Goal: Task Accomplishment & Management: Manage account settings

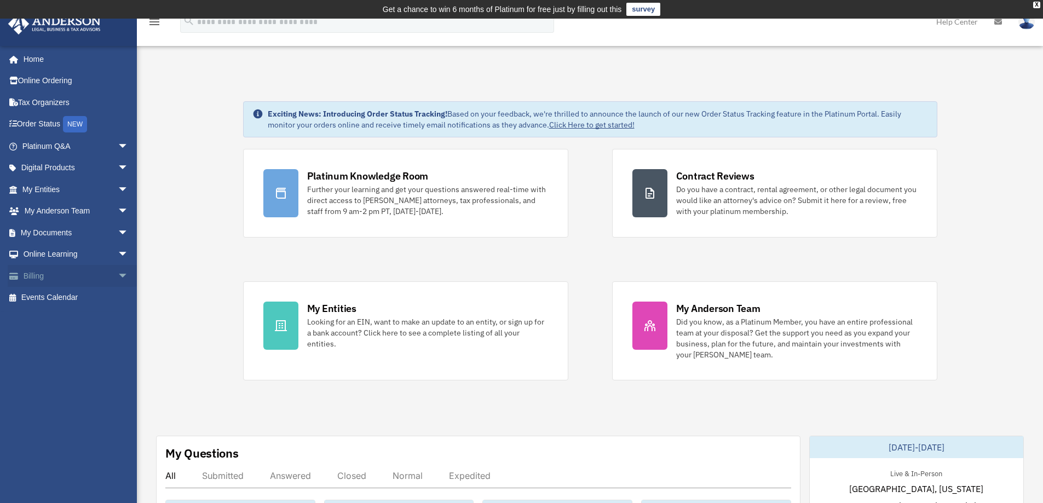
click at [118, 274] on span "arrow_drop_down" at bounding box center [129, 276] width 22 height 22
click at [48, 293] on link "$ Open Invoices" at bounding box center [80, 298] width 130 height 22
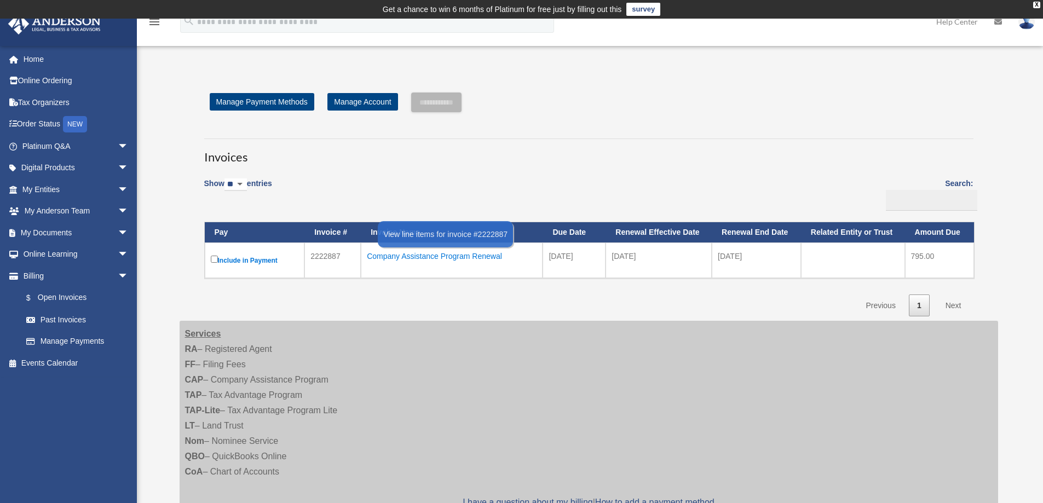
click at [442, 257] on div "Company Assistance Program Renewal" at bounding box center [452, 256] width 170 height 15
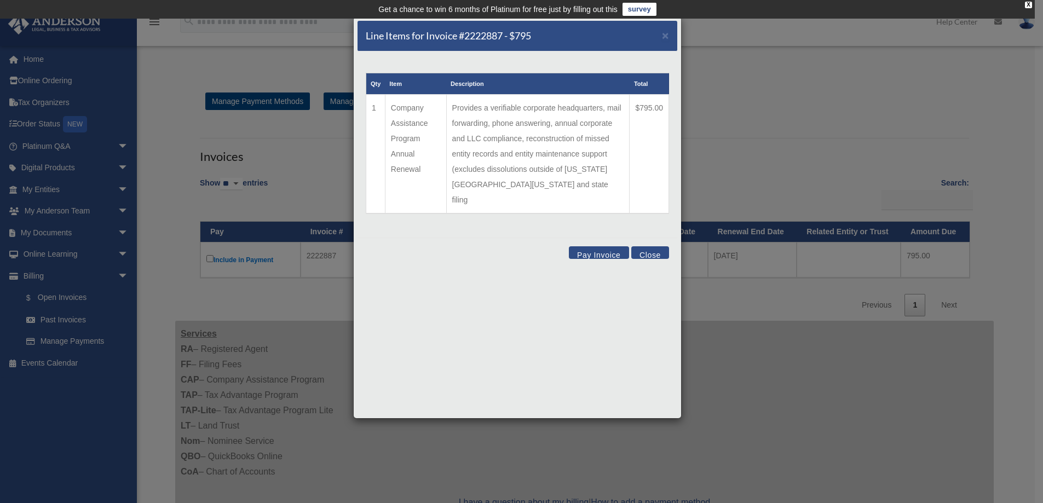
click at [654, 246] on button "Close" at bounding box center [650, 252] width 38 height 13
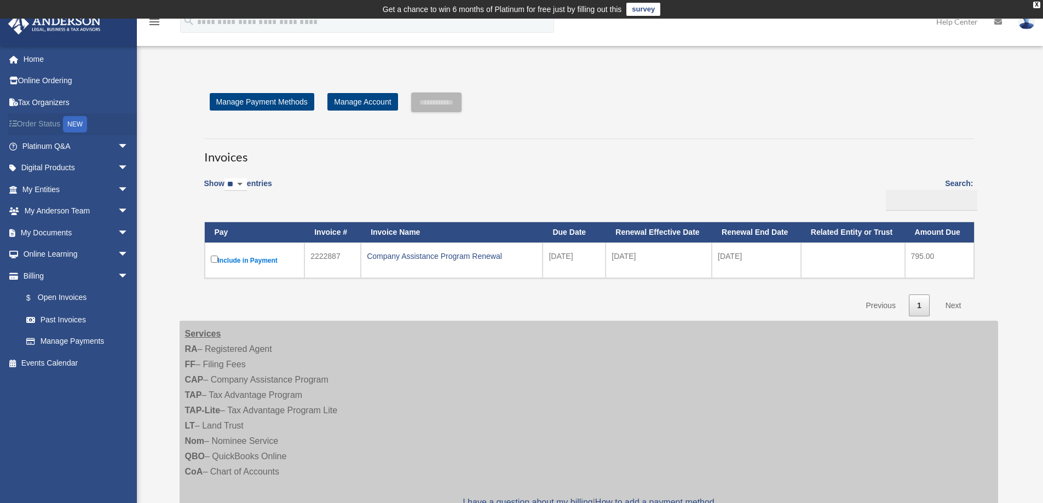
click at [43, 121] on link "Order Status NEW" at bounding box center [76, 124] width 137 height 22
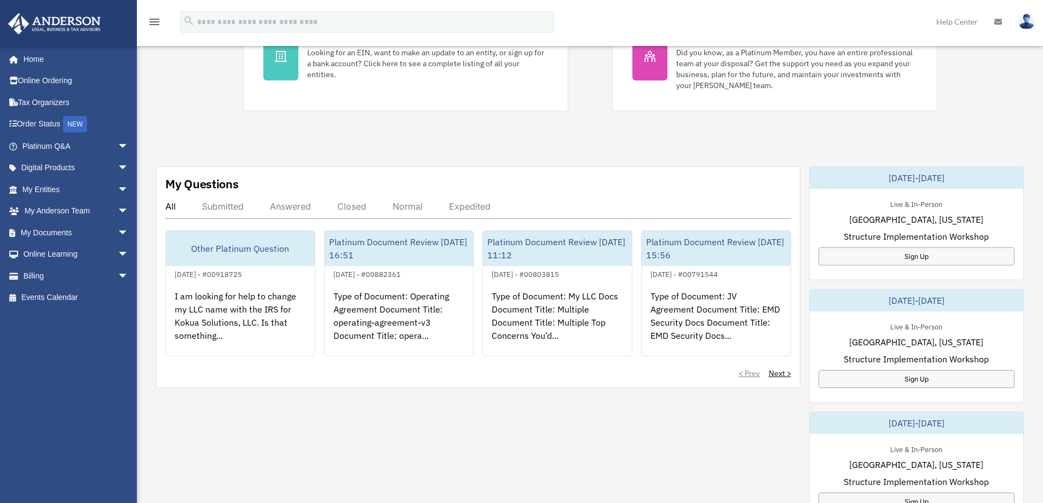
scroll to position [274, 0]
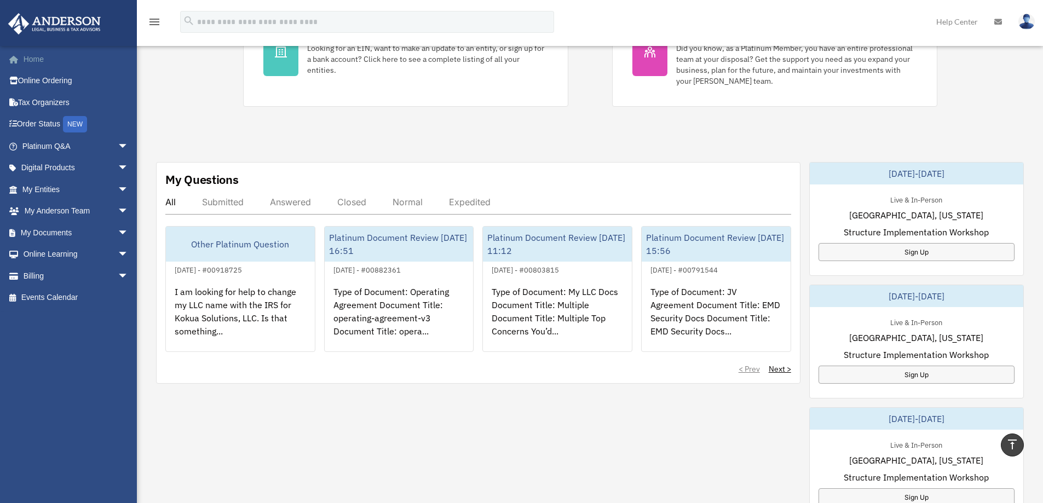
click at [50, 61] on link "Home" at bounding box center [76, 59] width 137 height 22
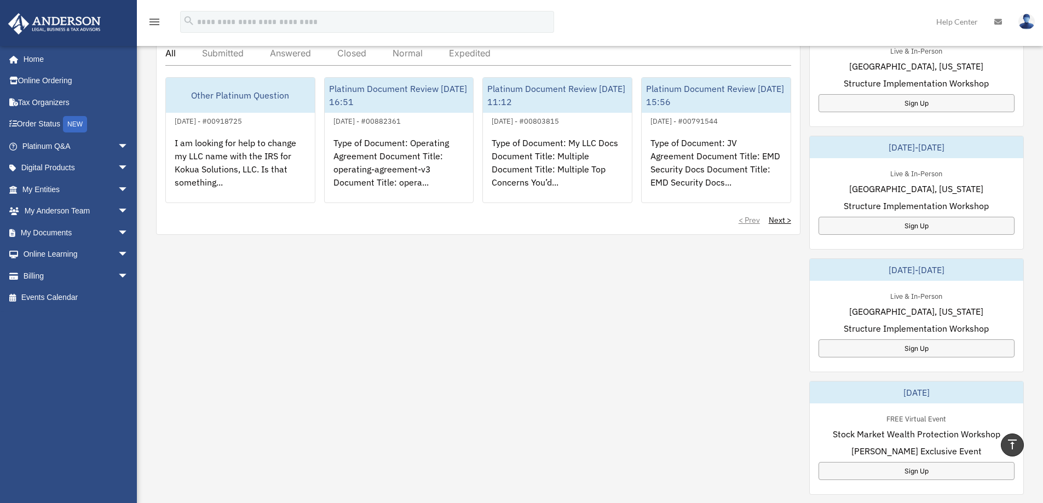
scroll to position [438, 0]
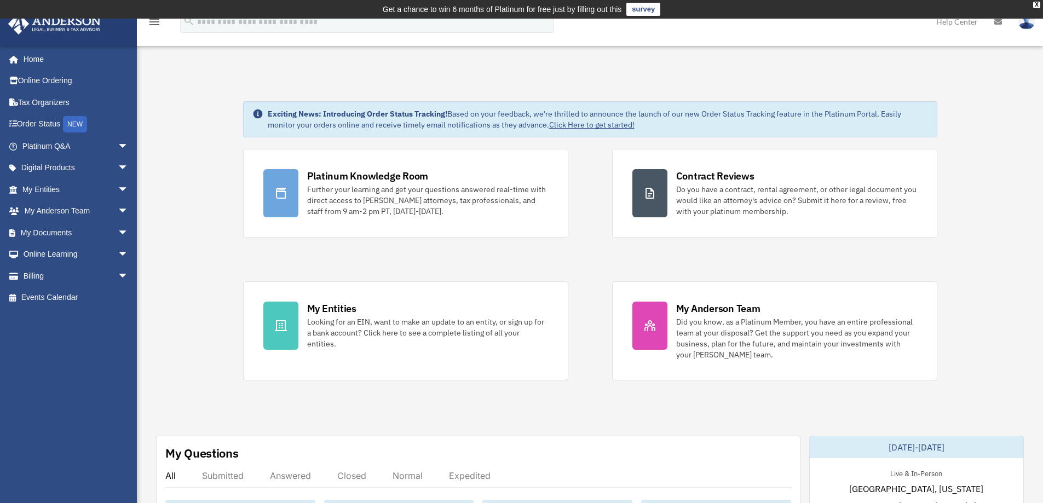
click at [1030, 24] on img at bounding box center [1026, 22] width 16 height 16
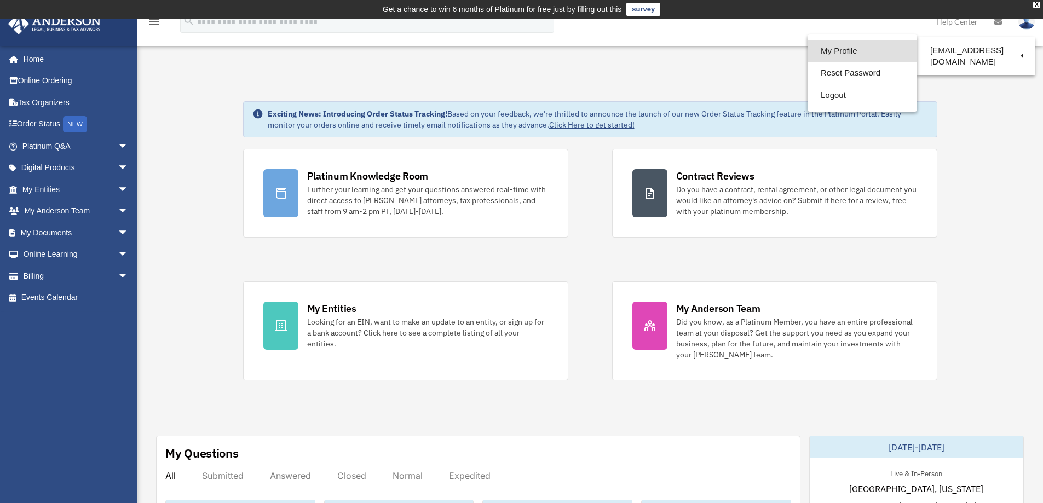
click at [849, 49] on link "My Profile" at bounding box center [862, 51] width 109 height 22
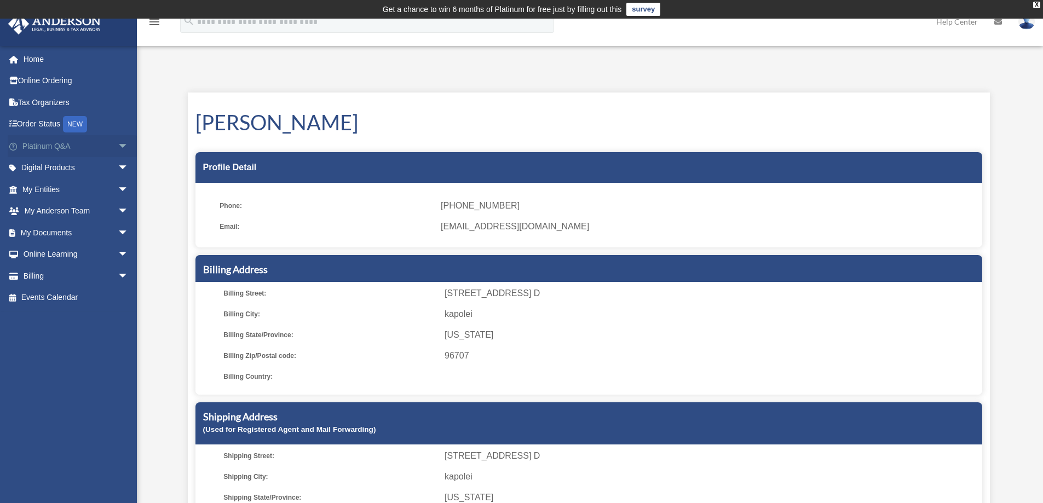
click at [118, 145] on span "arrow_drop_down" at bounding box center [129, 146] width 22 height 22
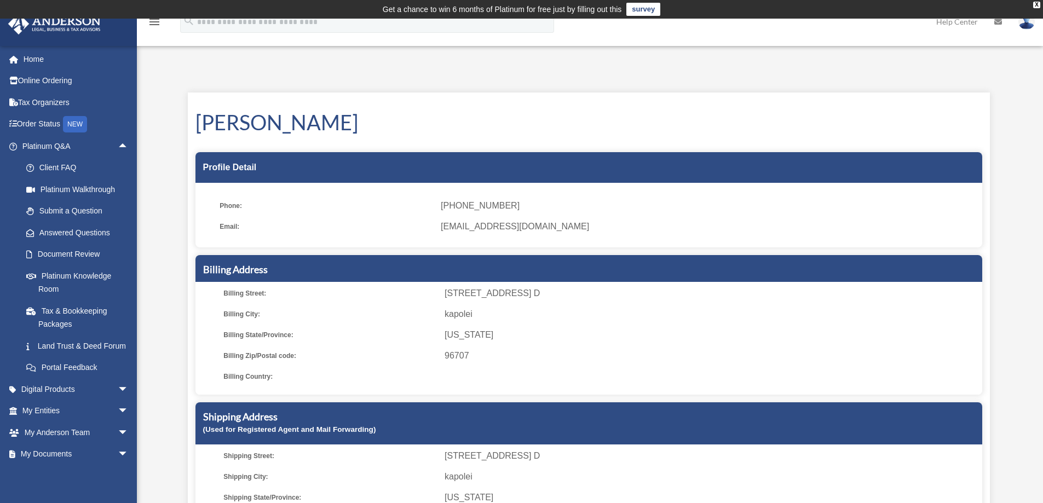
scroll to position [79, 0]
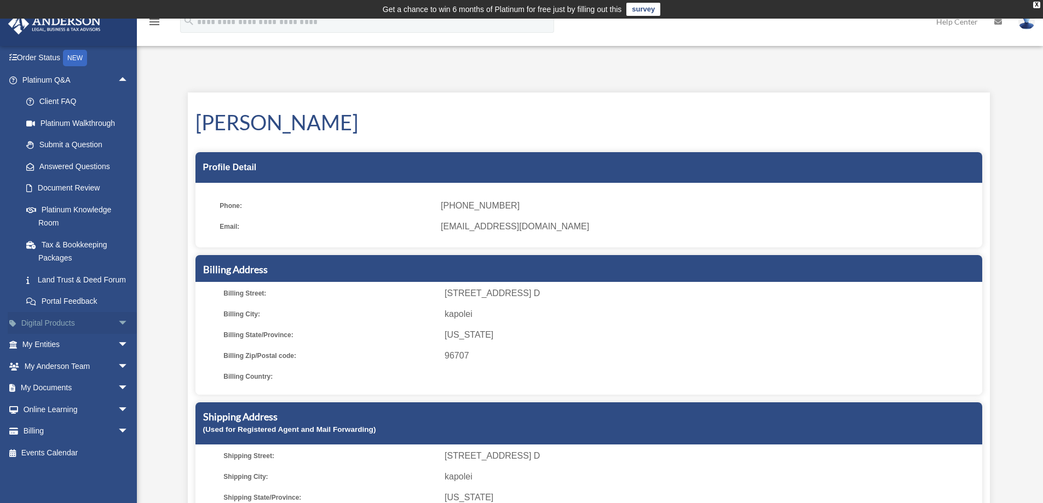
click at [118, 323] on span "arrow_drop_down" at bounding box center [129, 323] width 22 height 22
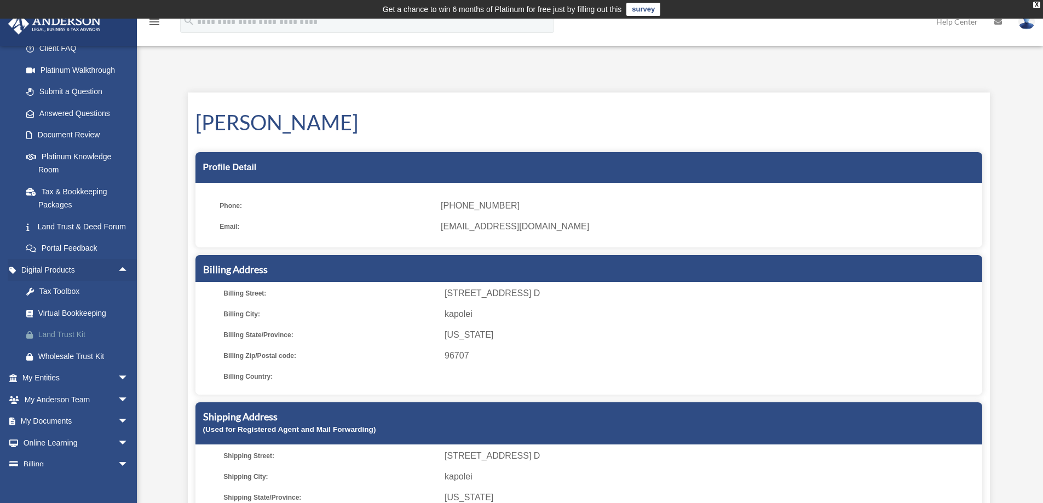
scroll to position [166, 0]
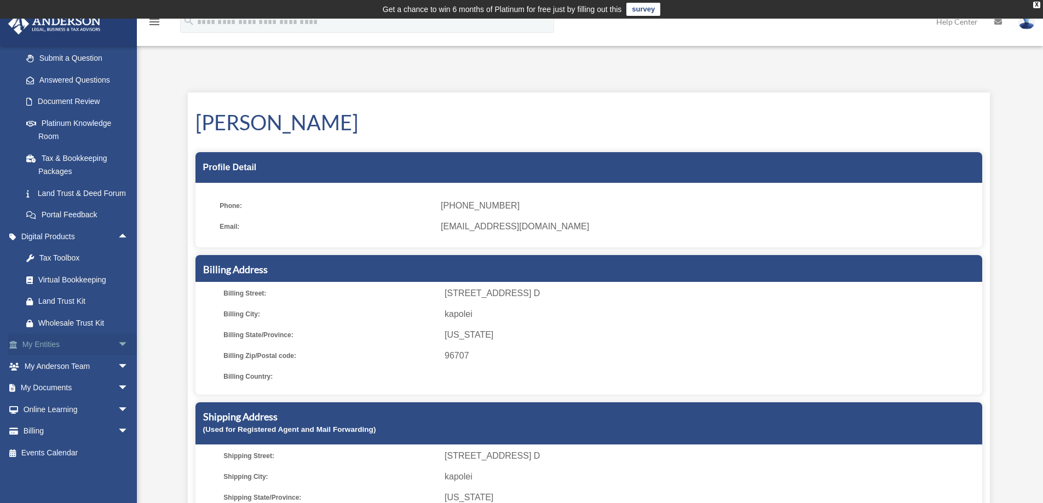
click at [118, 345] on span "arrow_drop_down" at bounding box center [129, 345] width 22 height 22
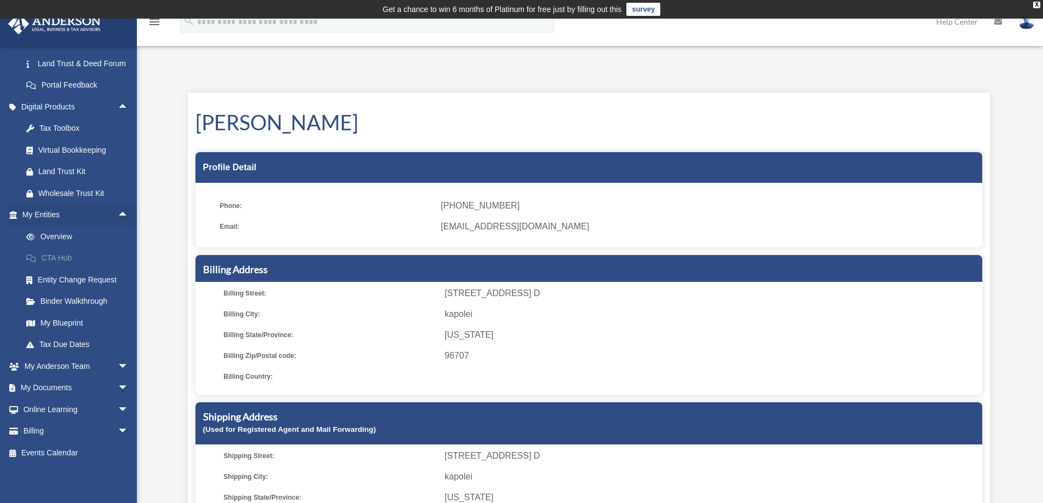
scroll to position [296, 0]
click at [118, 364] on span "arrow_drop_down" at bounding box center [129, 366] width 22 height 22
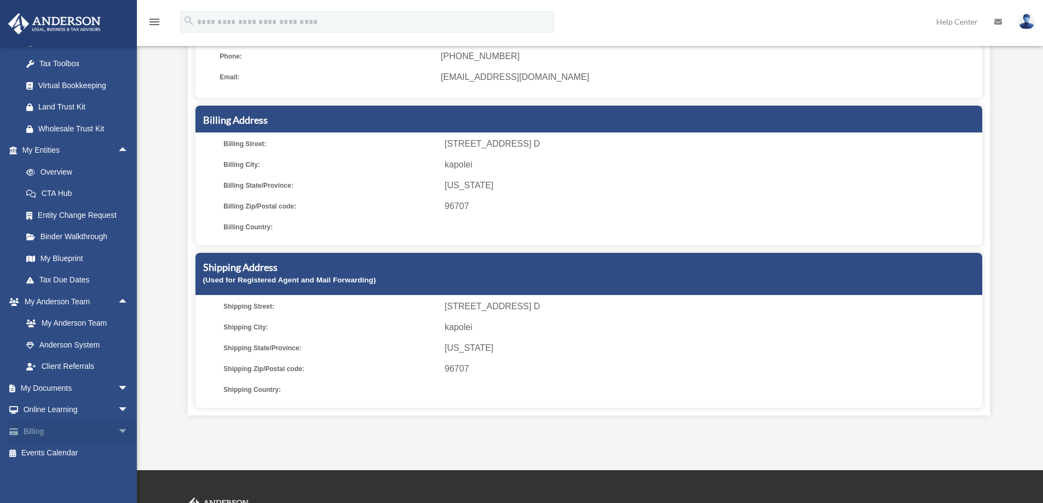
scroll to position [164, 0]
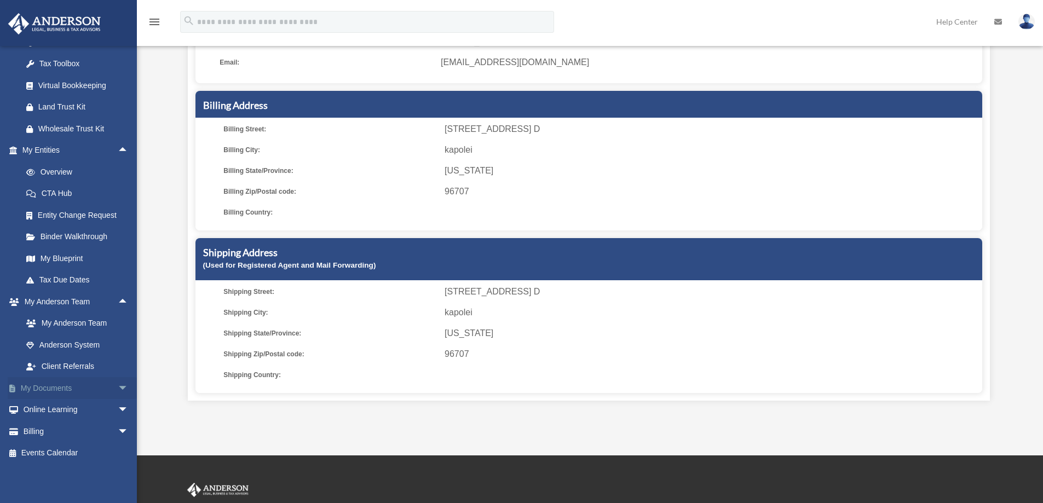
click at [118, 387] on span "arrow_drop_down" at bounding box center [129, 388] width 22 height 22
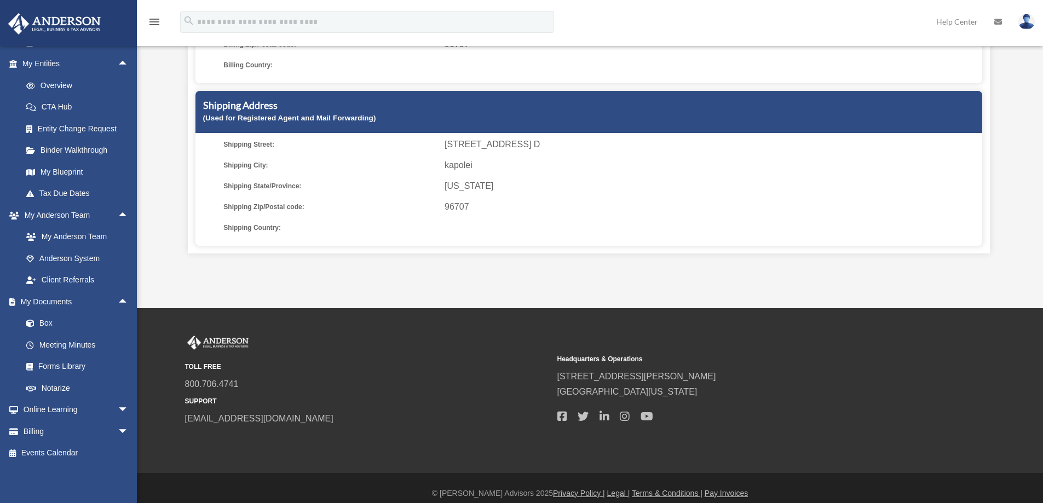
scroll to position [322, 0]
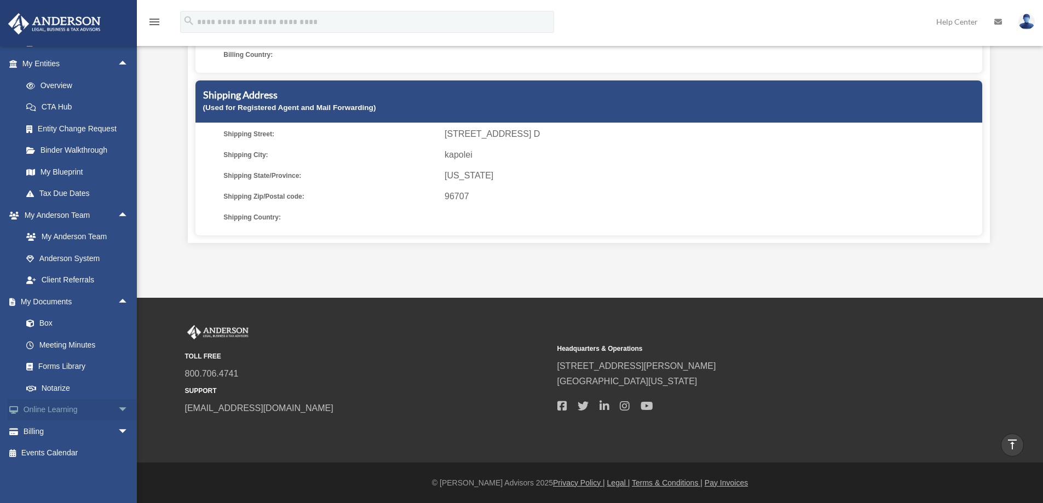
click at [118, 410] on span "arrow_drop_down" at bounding box center [129, 410] width 22 height 22
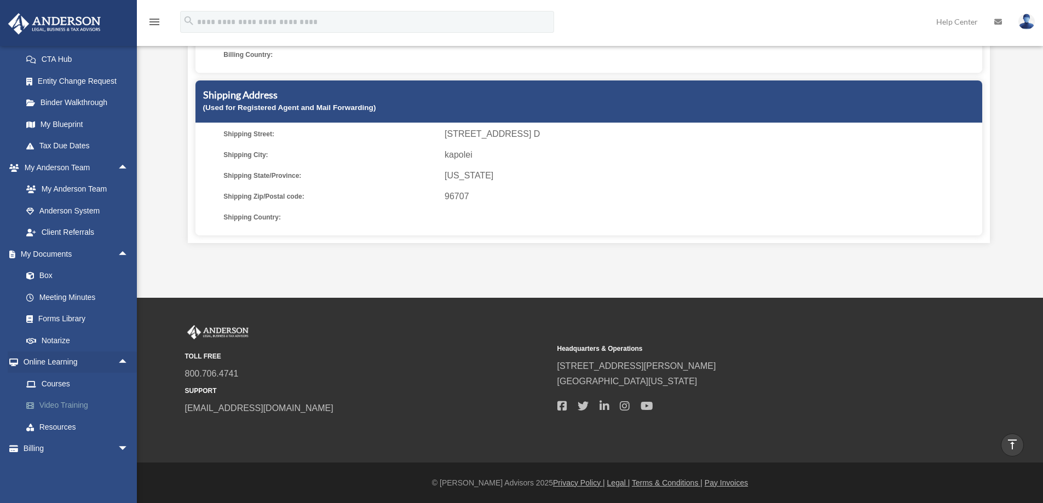
scroll to position [512, 0]
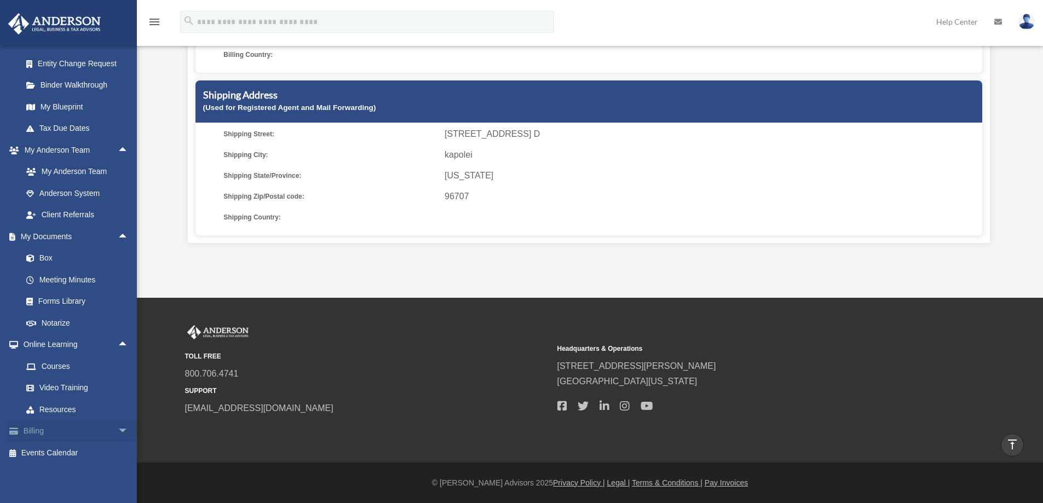
click at [118, 431] on span "arrow_drop_down" at bounding box center [129, 431] width 22 height 22
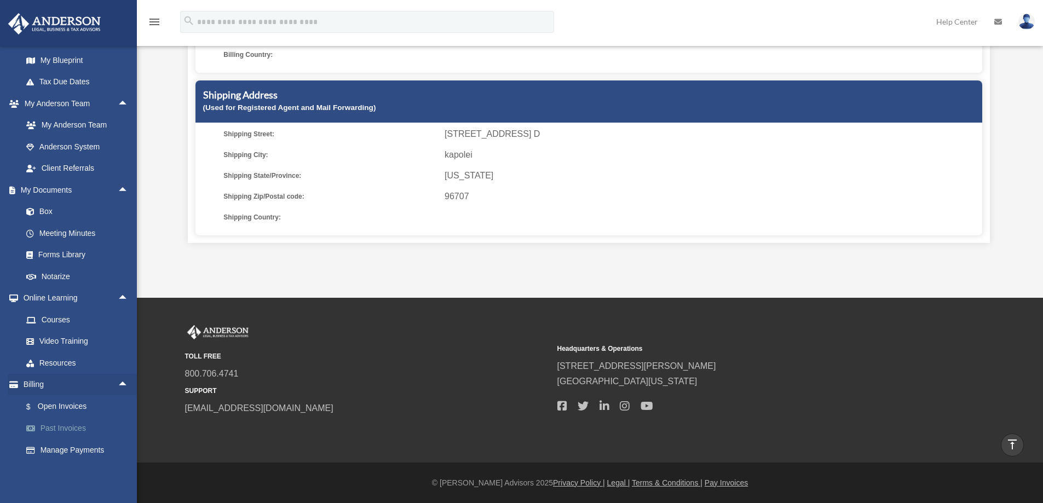
scroll to position [578, 0]
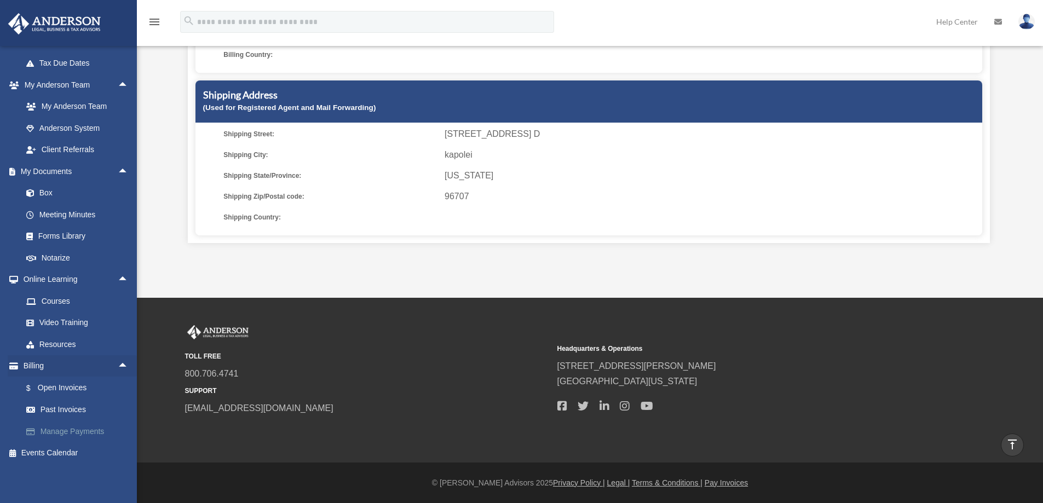
click at [72, 429] on link "Manage Payments" at bounding box center [80, 431] width 130 height 22
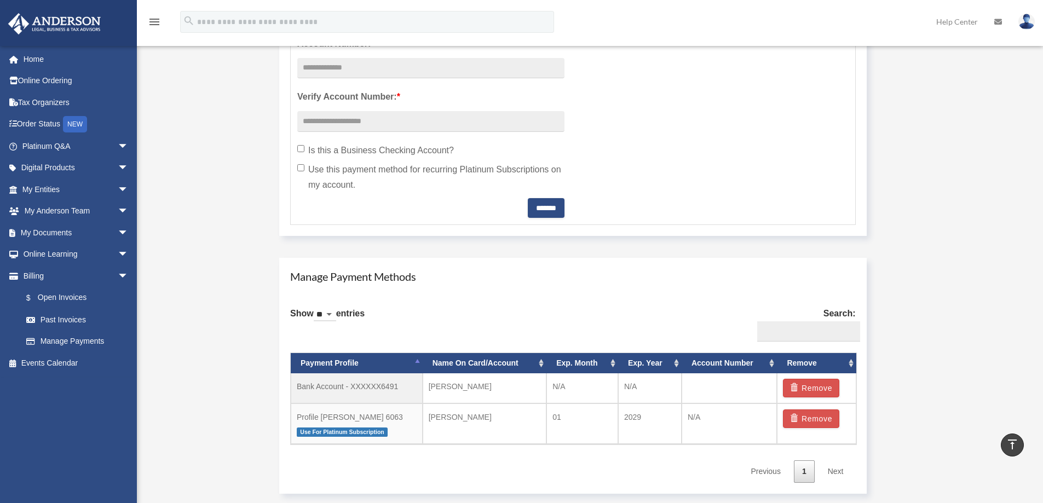
scroll to position [438, 0]
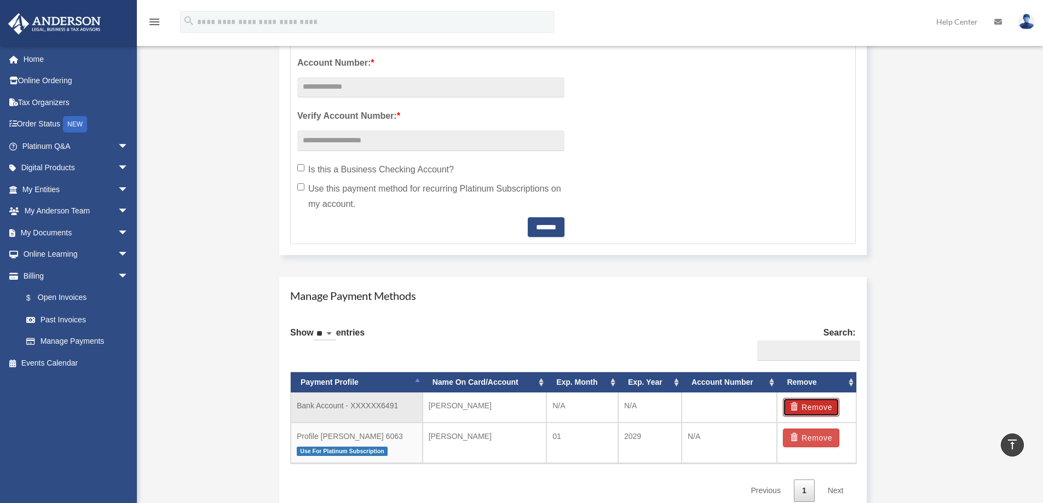
click at [818, 408] on button "Remove" at bounding box center [811, 407] width 56 height 19
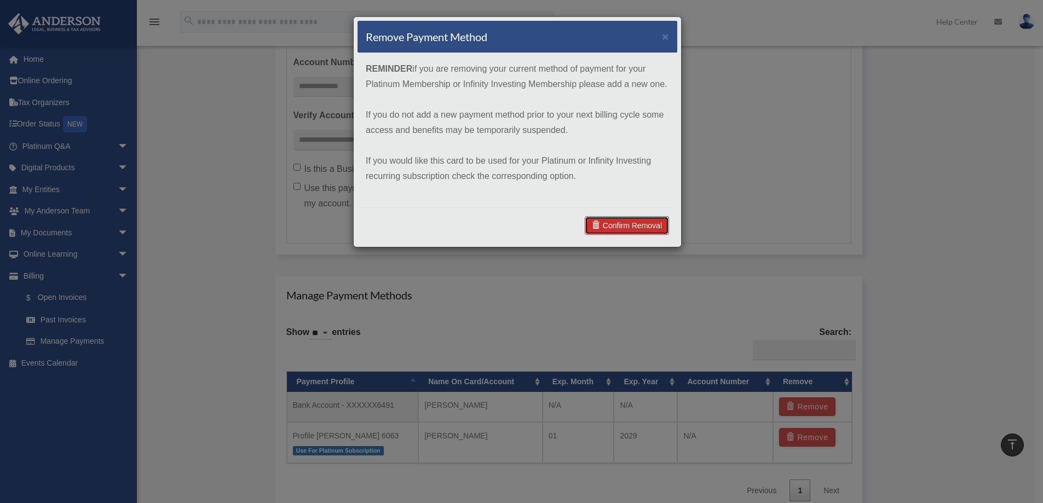
click at [645, 227] on link "Confirm Removal" at bounding box center [627, 225] width 84 height 19
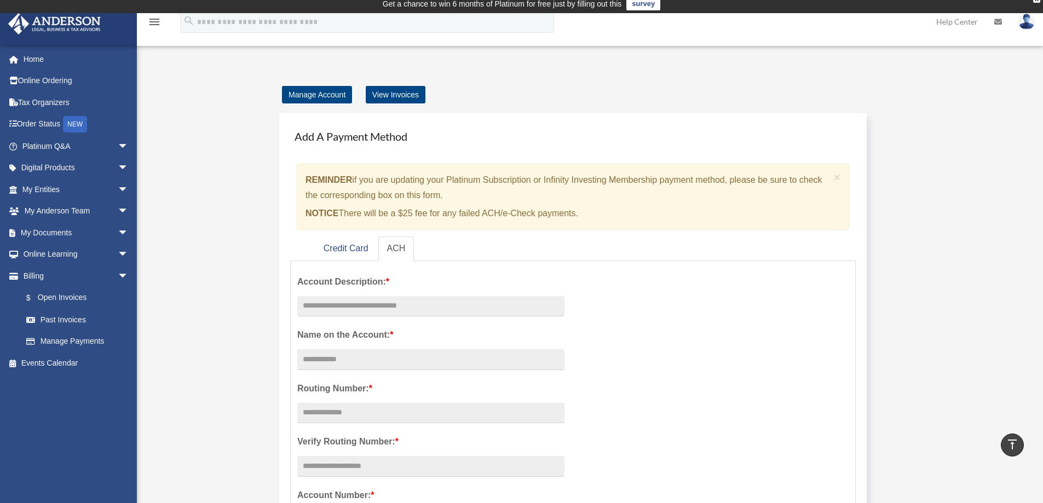
scroll to position [0, 0]
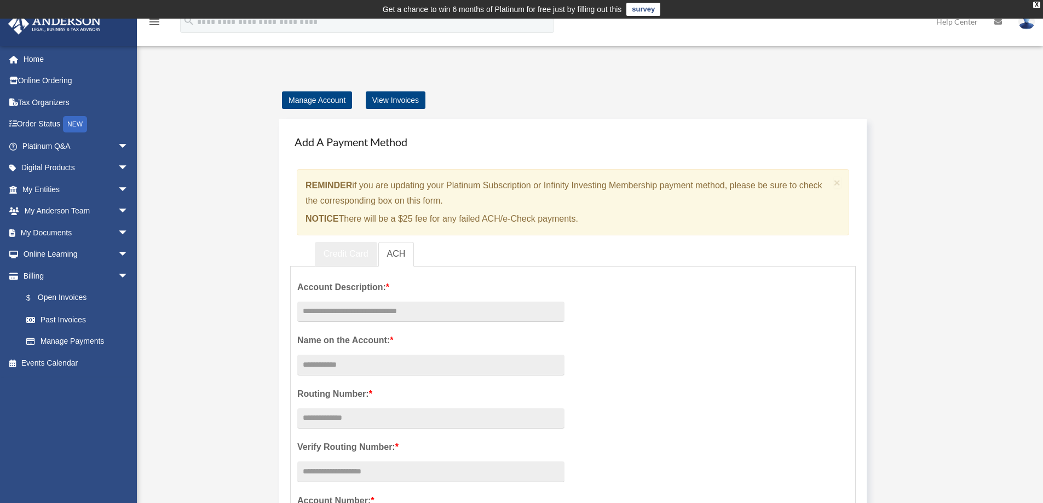
click at [350, 257] on link "Credit Card" at bounding box center [346, 254] width 62 height 25
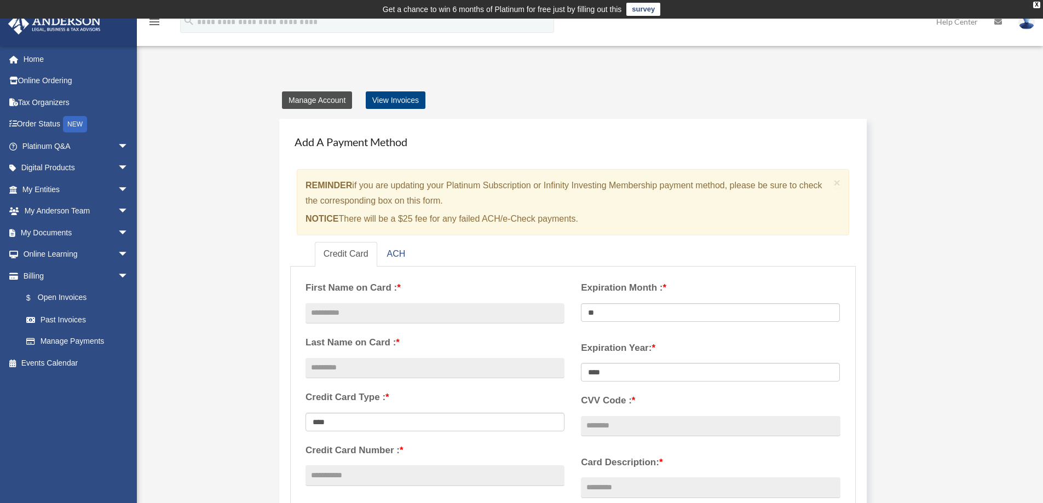
click at [303, 102] on link "Manage Account" at bounding box center [317, 100] width 70 height 18
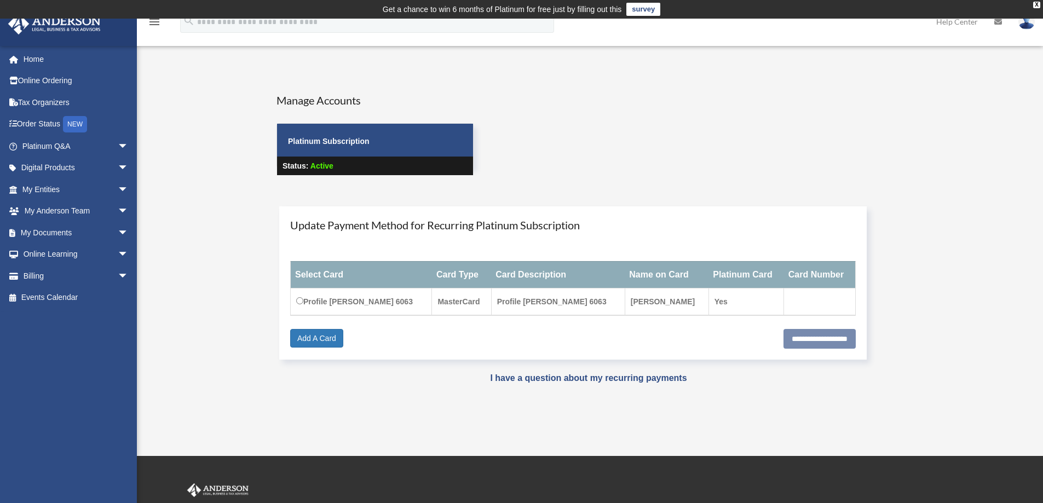
click at [717, 302] on td "Yes" at bounding box center [746, 301] width 76 height 27
click at [799, 346] on input "**********" at bounding box center [819, 339] width 72 height 20
type input "**********"
click at [80, 147] on link "Platinum Q&A arrow_drop_down" at bounding box center [76, 146] width 137 height 22
click at [118, 190] on span "arrow_drop_down" at bounding box center [129, 189] width 22 height 22
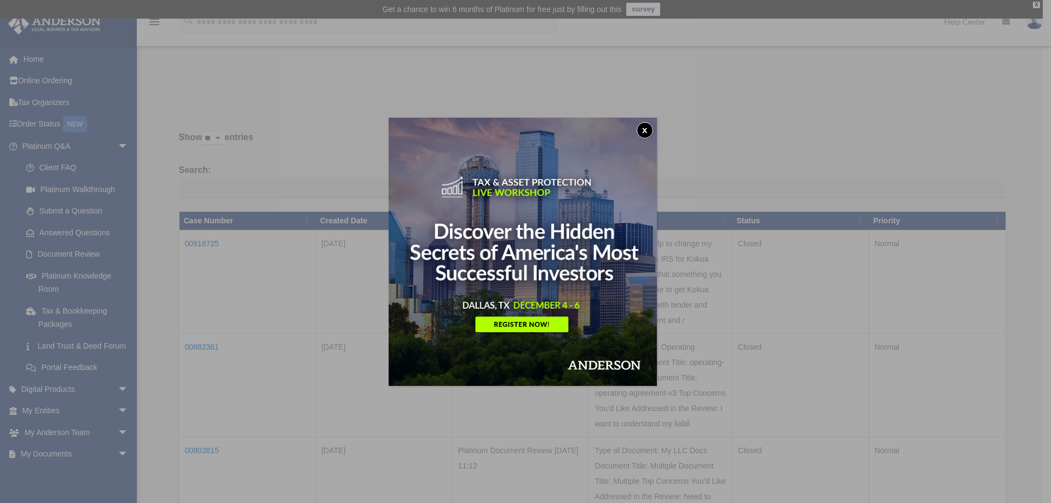
click at [651, 134] on button "x" at bounding box center [645, 130] width 16 height 16
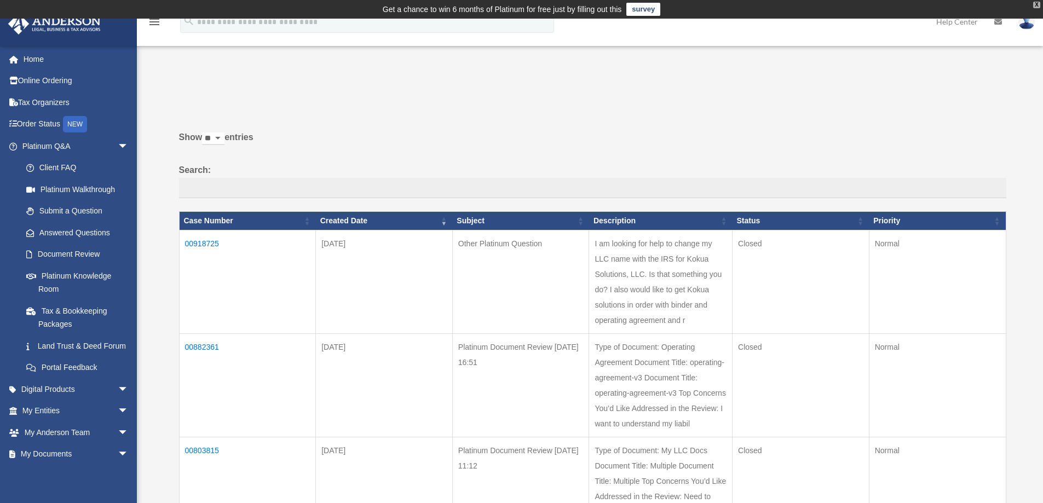
click at [1035, 5] on div "X" at bounding box center [1036, 5] width 7 height 7
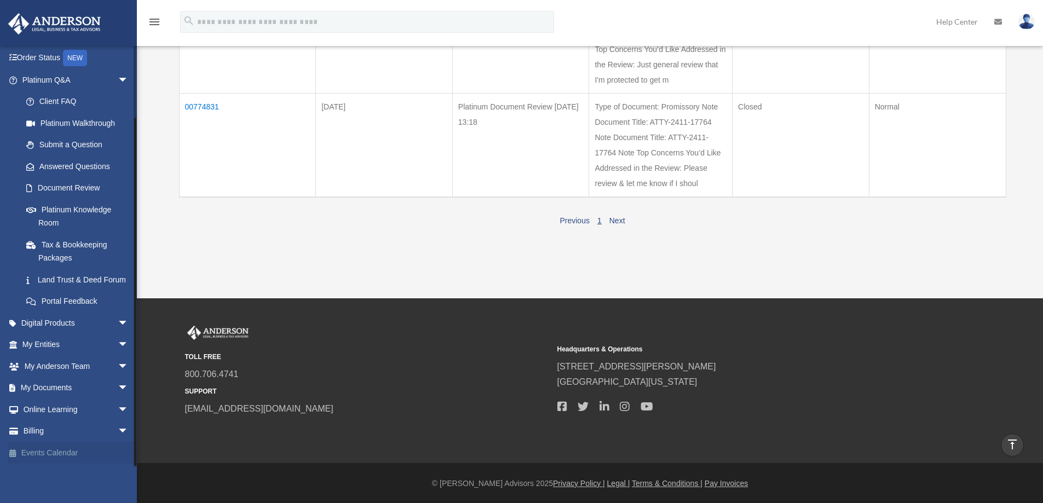
scroll to position [79, 0]
click at [118, 367] on span "arrow_drop_down" at bounding box center [129, 366] width 22 height 22
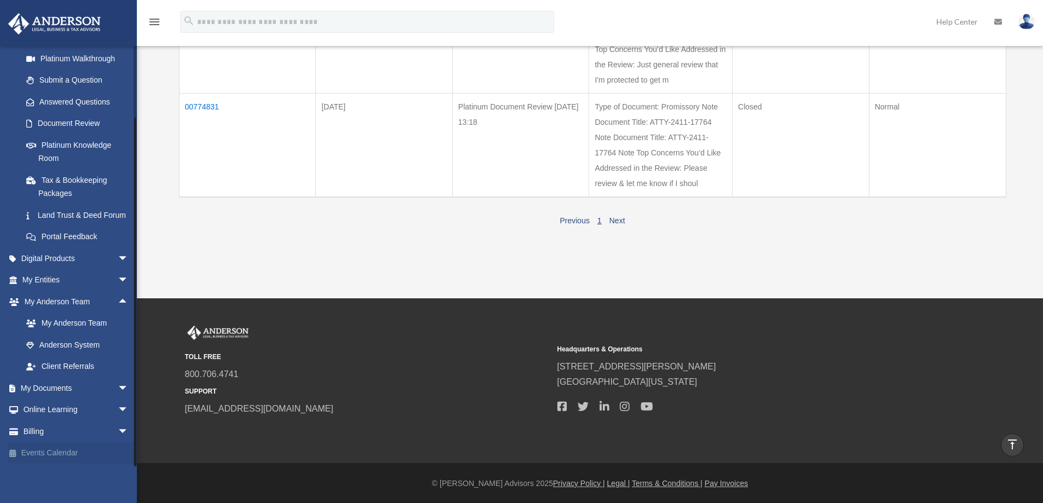
scroll to position [145, 0]
click at [118, 387] on span "arrow_drop_down" at bounding box center [129, 388] width 22 height 22
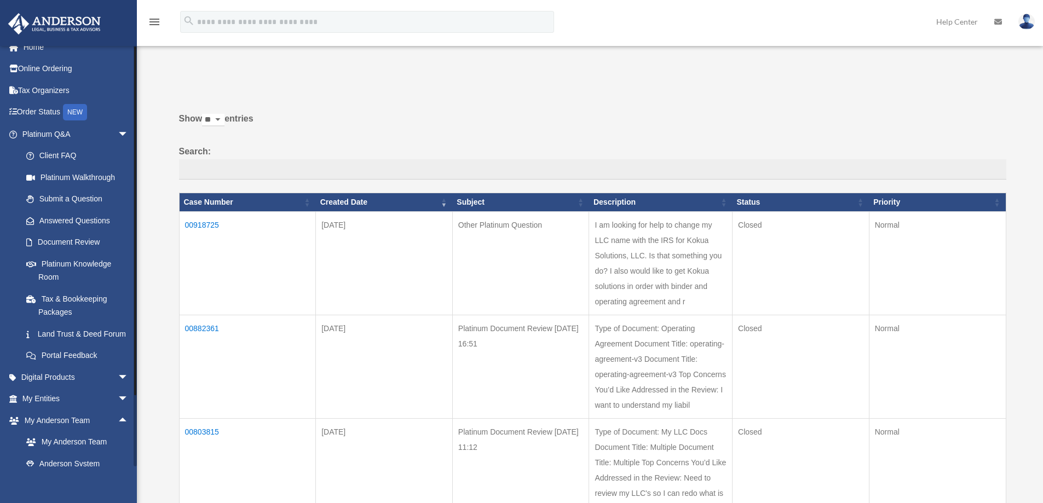
scroll to position [0, 0]
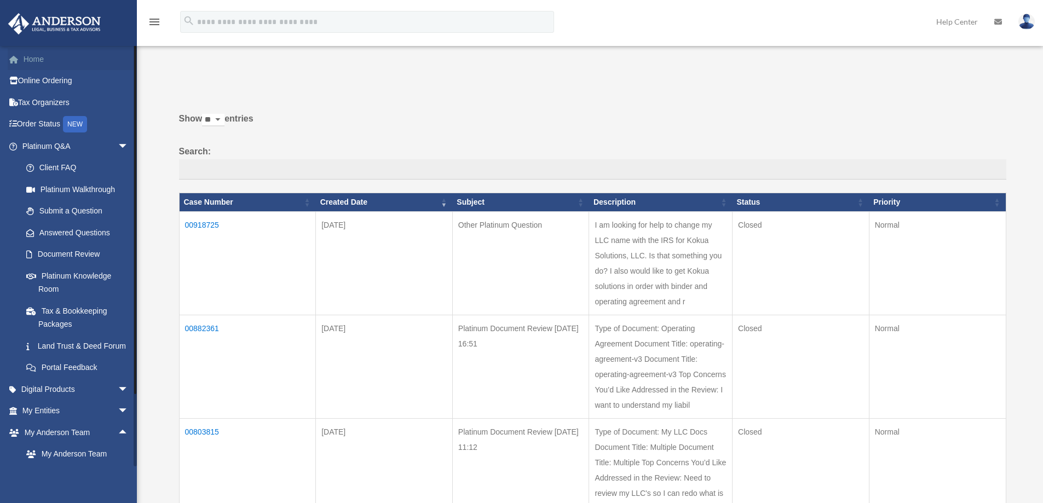
click at [26, 65] on link "Home" at bounding box center [76, 59] width 137 height 22
